Goal: Connect with others: Connect with others

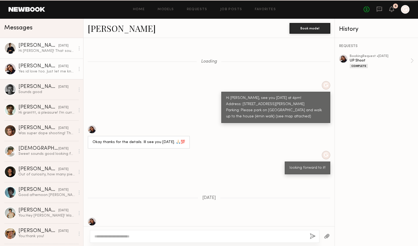
scroll to position [226, 0]
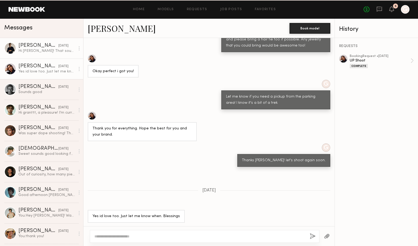
click at [58, 45] on div "yesterday" at bounding box center [63, 45] width 10 height 5
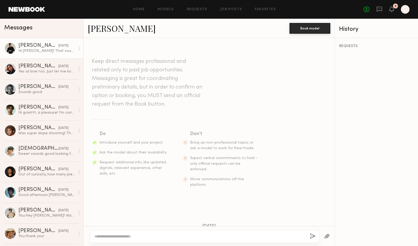
scroll to position [119, 0]
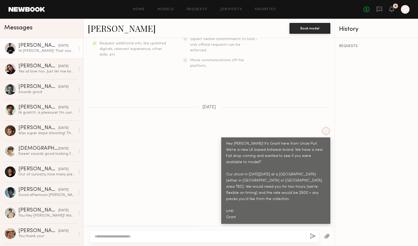
click at [111, 28] on link "Charlie M." at bounding box center [122, 27] width 68 height 11
drag, startPoint x: 116, startPoint y: 30, endPoint x: 174, endPoint y: 1, distance: 64.9
click at [0, 0] on nb-messenger-layout "Home Models Requests Job Posts Favorites Sign Out No fees up to $5,000 5 G Mess…" at bounding box center [209, 123] width 418 height 246
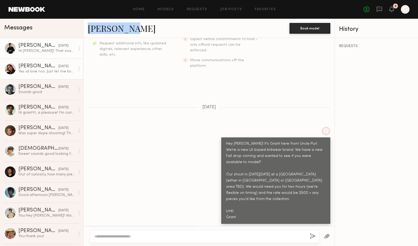
click at [53, 70] on div "Yes id love too. Just let me know when. Blessings" at bounding box center [46, 71] width 57 height 5
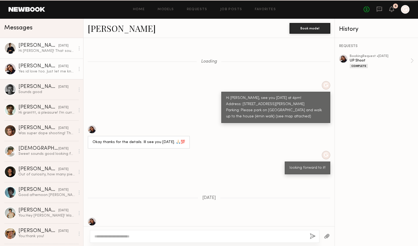
scroll to position [226, 0]
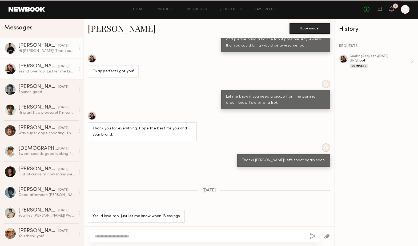
click at [54, 56] on link "Charlie M. yesterday Hi Grant! That sounds great, I’d love to work with you guy…" at bounding box center [41, 48] width 83 height 21
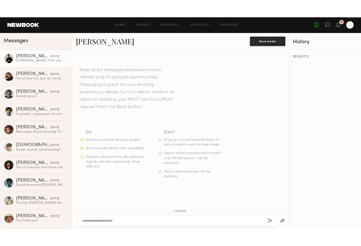
scroll to position [119, 0]
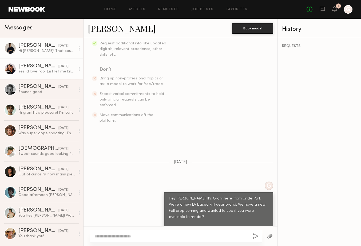
click at [44, 70] on div "Yes id love too. Just let me know when. Blessings" at bounding box center [46, 71] width 57 height 5
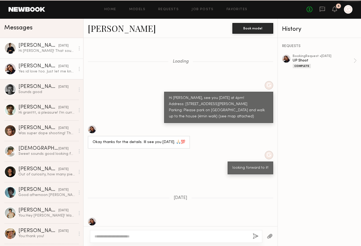
scroll to position [226, 0]
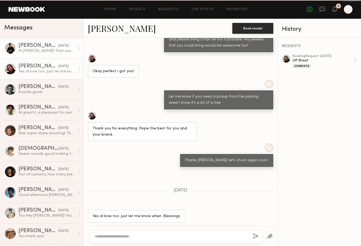
click at [49, 45] on div "Charlie M." at bounding box center [38, 45] width 40 height 5
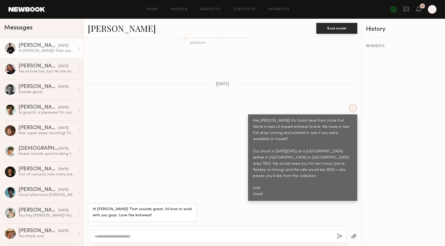
scroll to position [119, 0]
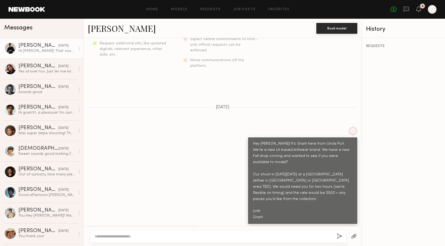
click at [170, 126] on div "G Hey Charlie! It’s Grant here from Uncle Purl. We’re a new LA based knitwear b…" at bounding box center [223, 174] width 278 height 97
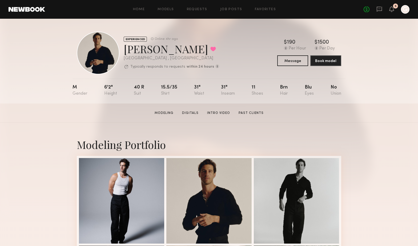
click at [396, 8] on div "5" at bounding box center [395, 5] width 5 height 5
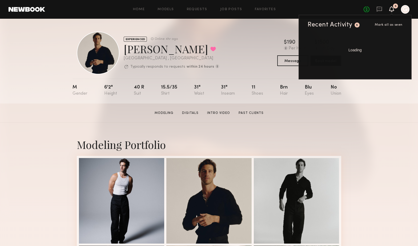
click at [393, 8] on icon at bounding box center [392, 9] width 4 height 4
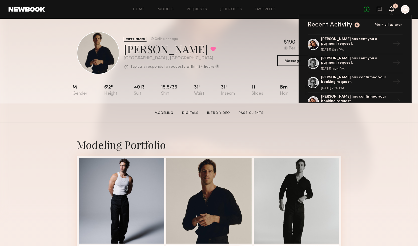
click at [393, 8] on icon at bounding box center [392, 9] width 4 height 4
click at [166, 9] on link "Models" at bounding box center [166, 9] width 16 height 3
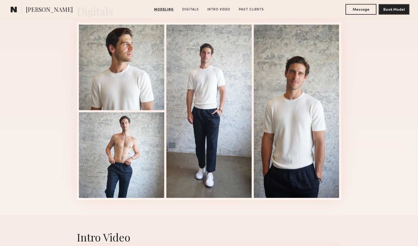
scroll to position [564, 0]
